Goal: Use online tool/utility: Use online tool/utility

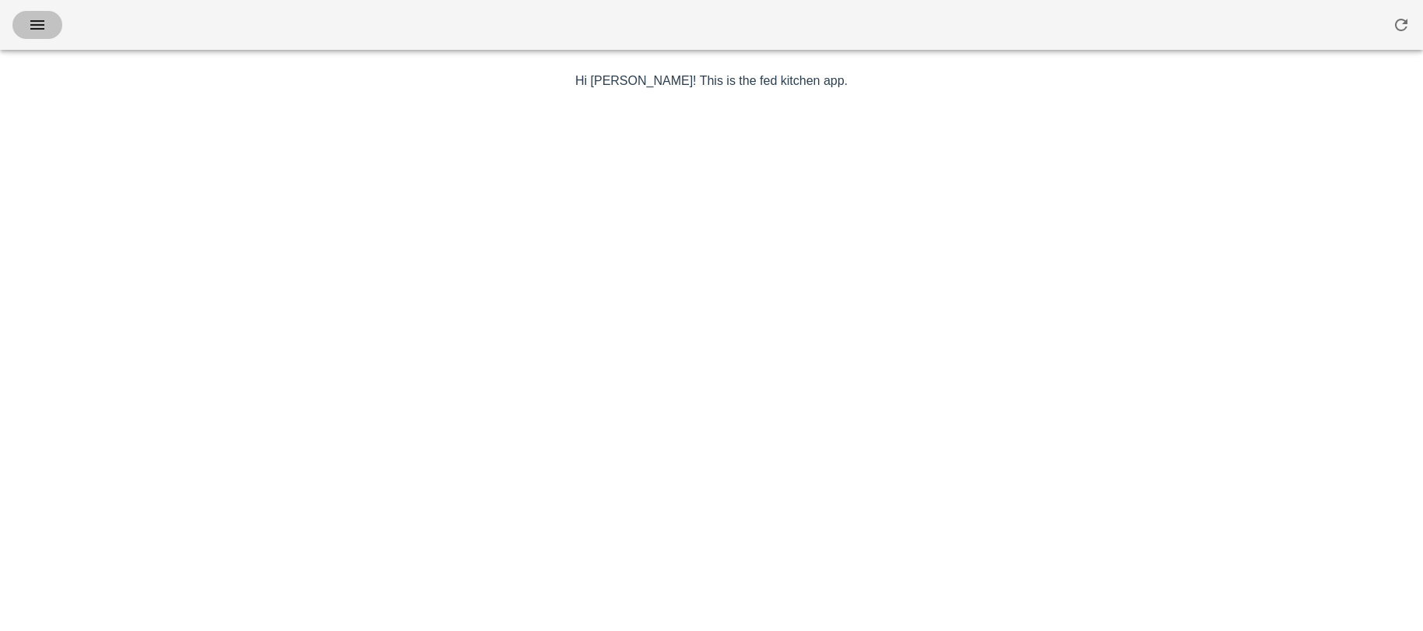
click at [41, 23] on icon "button" at bounding box center [37, 25] width 19 height 19
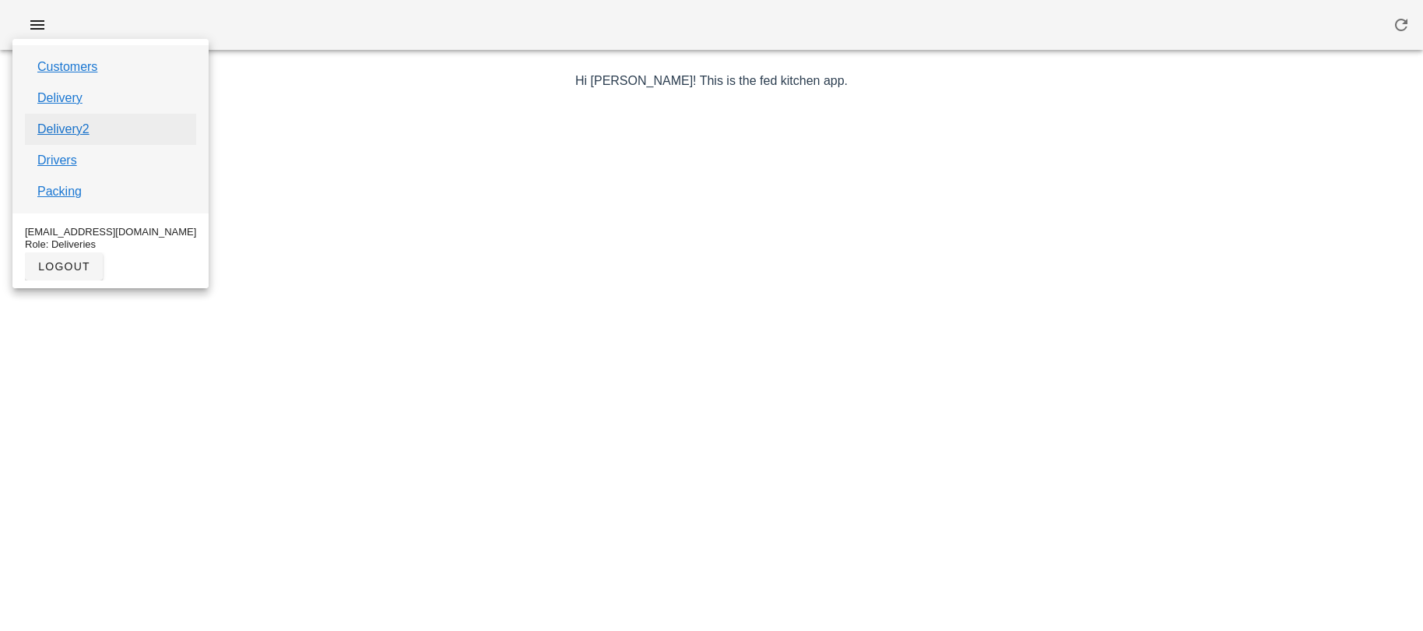
click at [61, 127] on link "Delivery2" at bounding box center [63, 129] width 52 height 19
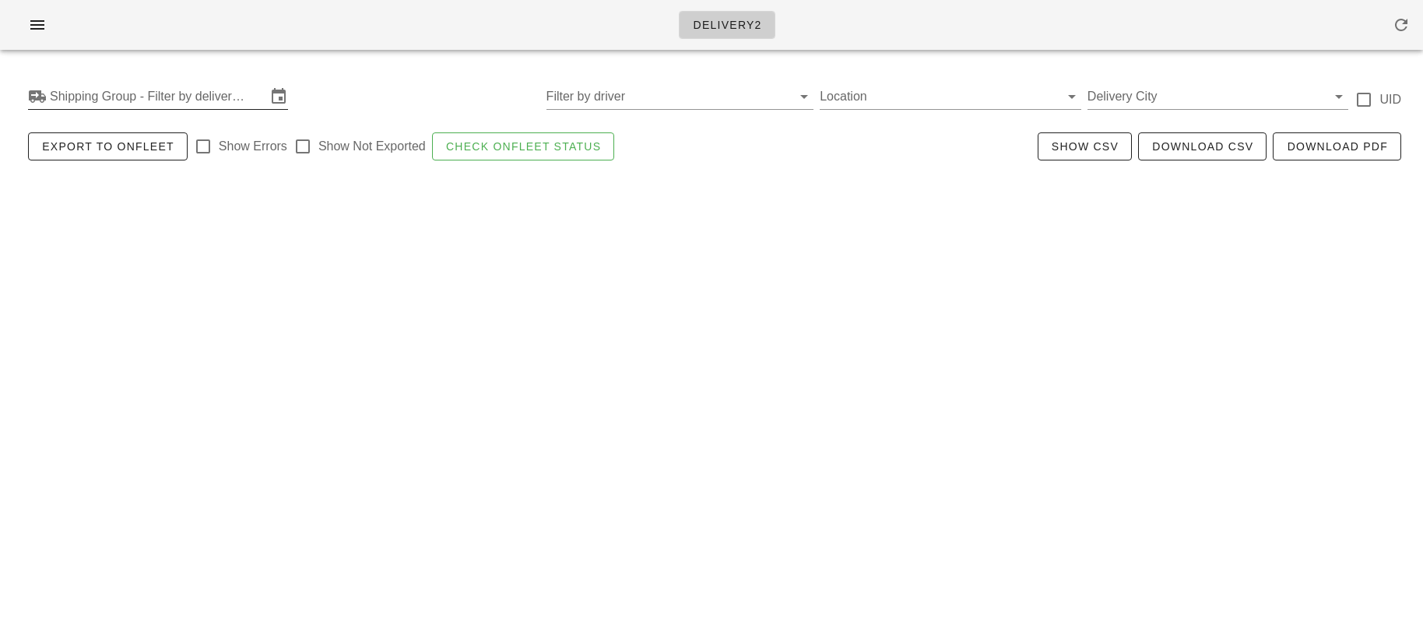
click at [119, 98] on input "Shipping Group - Filter by delivery logistics" at bounding box center [158, 96] width 216 height 25
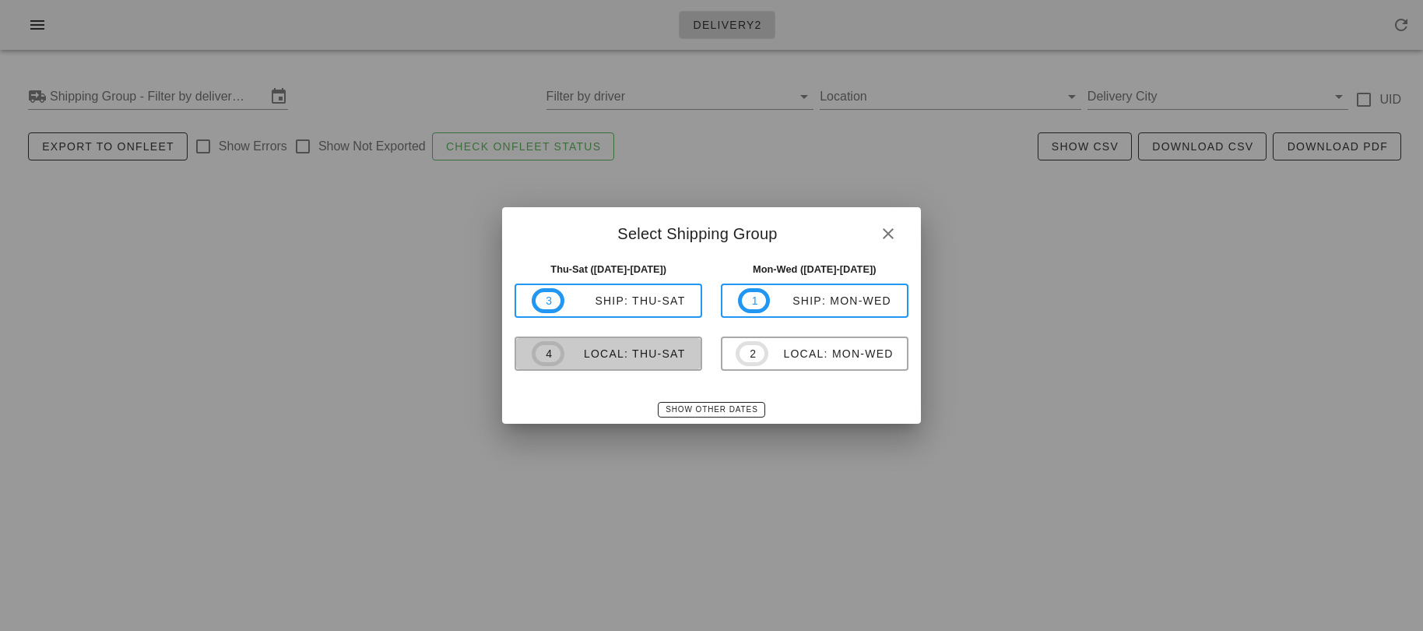
click at [604, 357] on div "local: Thu-Sat" at bounding box center [624, 353] width 121 height 12
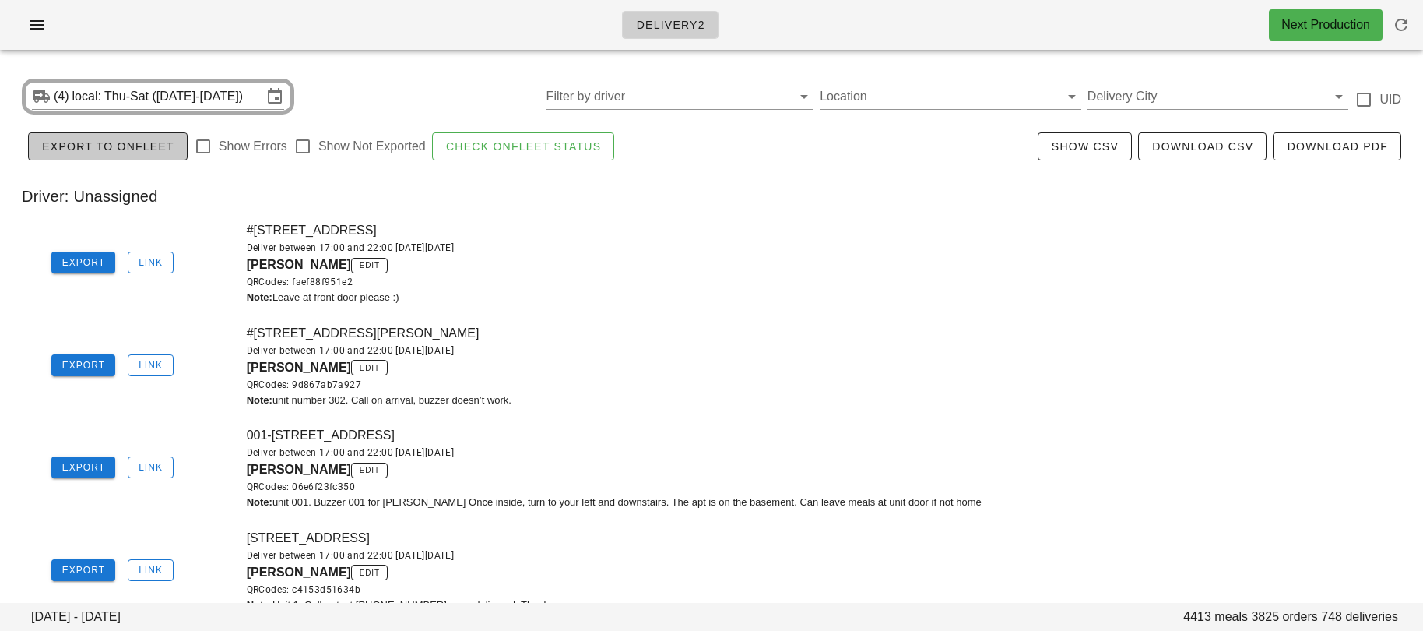
click at [122, 149] on span "Export to Onfleet" at bounding box center [107, 146] width 133 height 12
